Goal: Task Accomplishment & Management: Complete application form

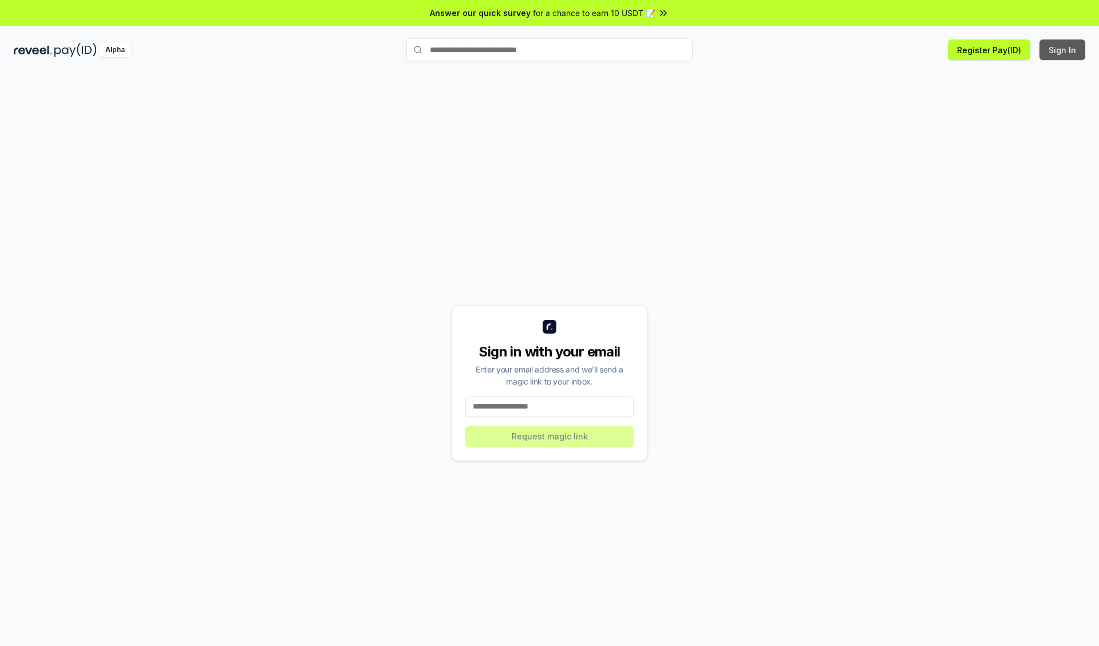
click at [1063, 50] on button "Sign In" at bounding box center [1063, 50] width 46 height 21
type input "**********"
click at [550, 436] on button "Request magic link" at bounding box center [549, 437] width 168 height 21
